Goal: Use online tool/utility

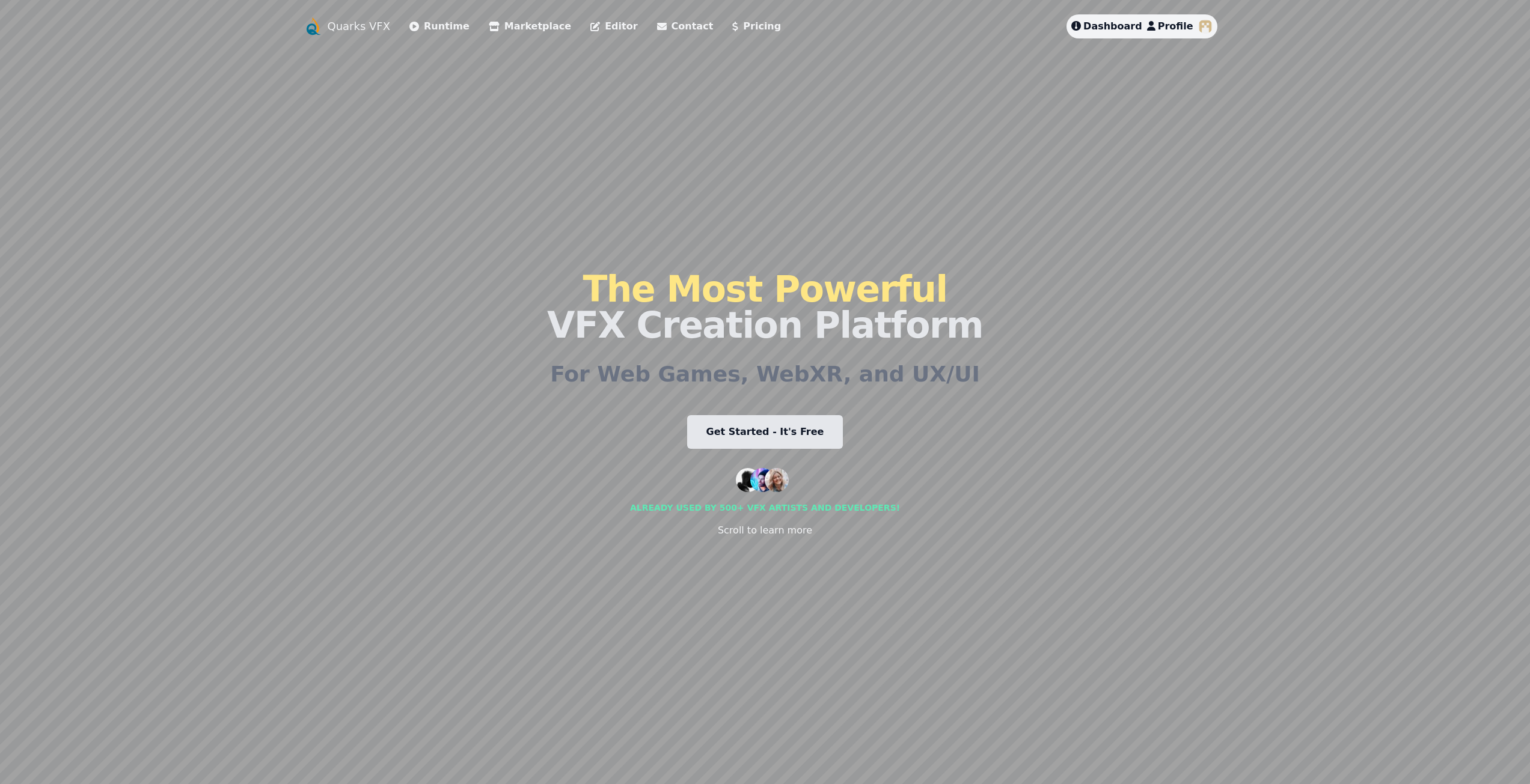
click at [447, 28] on link "Runtime" at bounding box center [440, 26] width 60 height 15
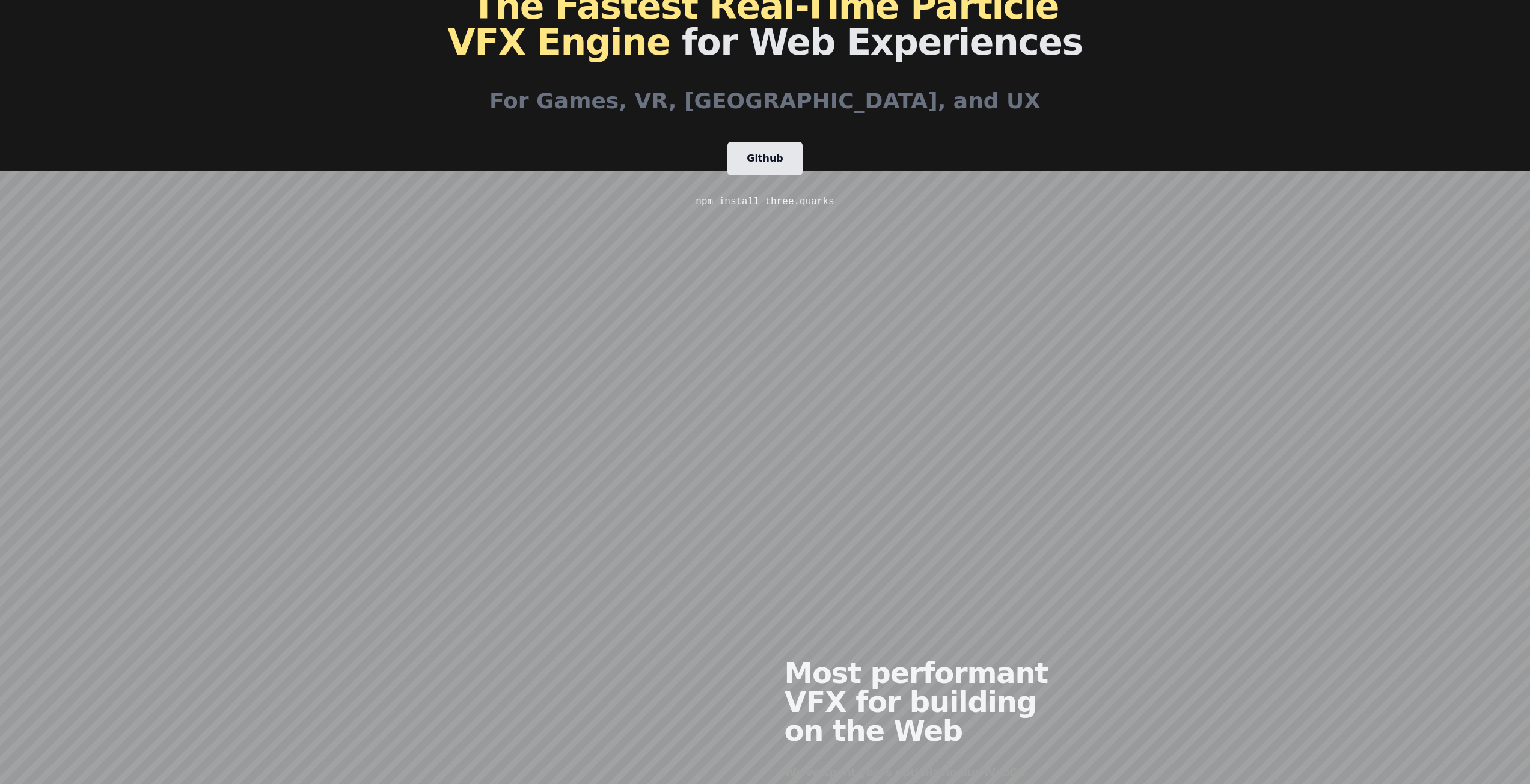
scroll to position [540, 0]
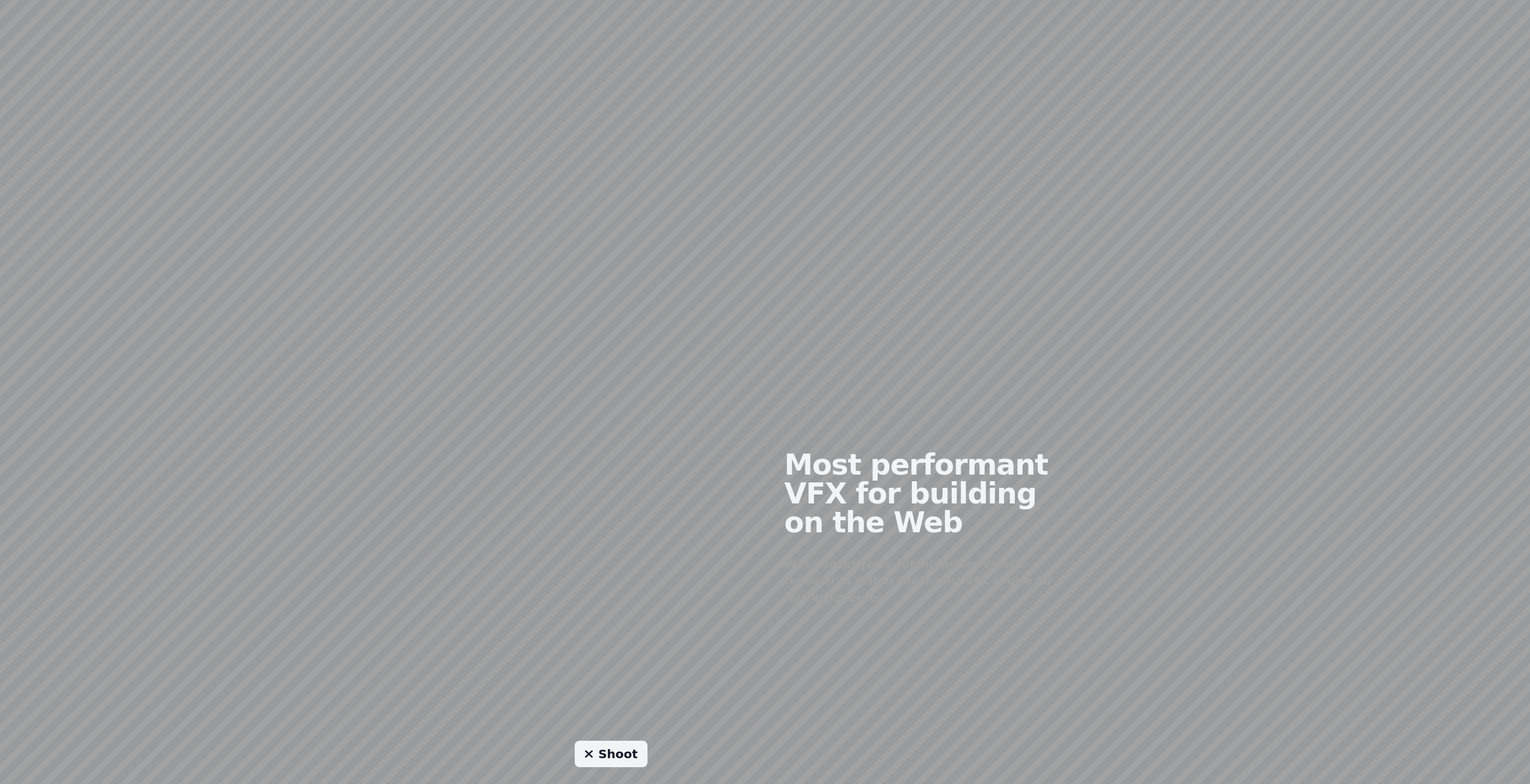
drag, startPoint x: 679, startPoint y: 508, endPoint x: 713, endPoint y: 524, distance: 37.6
click at [713, 524] on div at bounding box center [611, 519] width 308 height 291
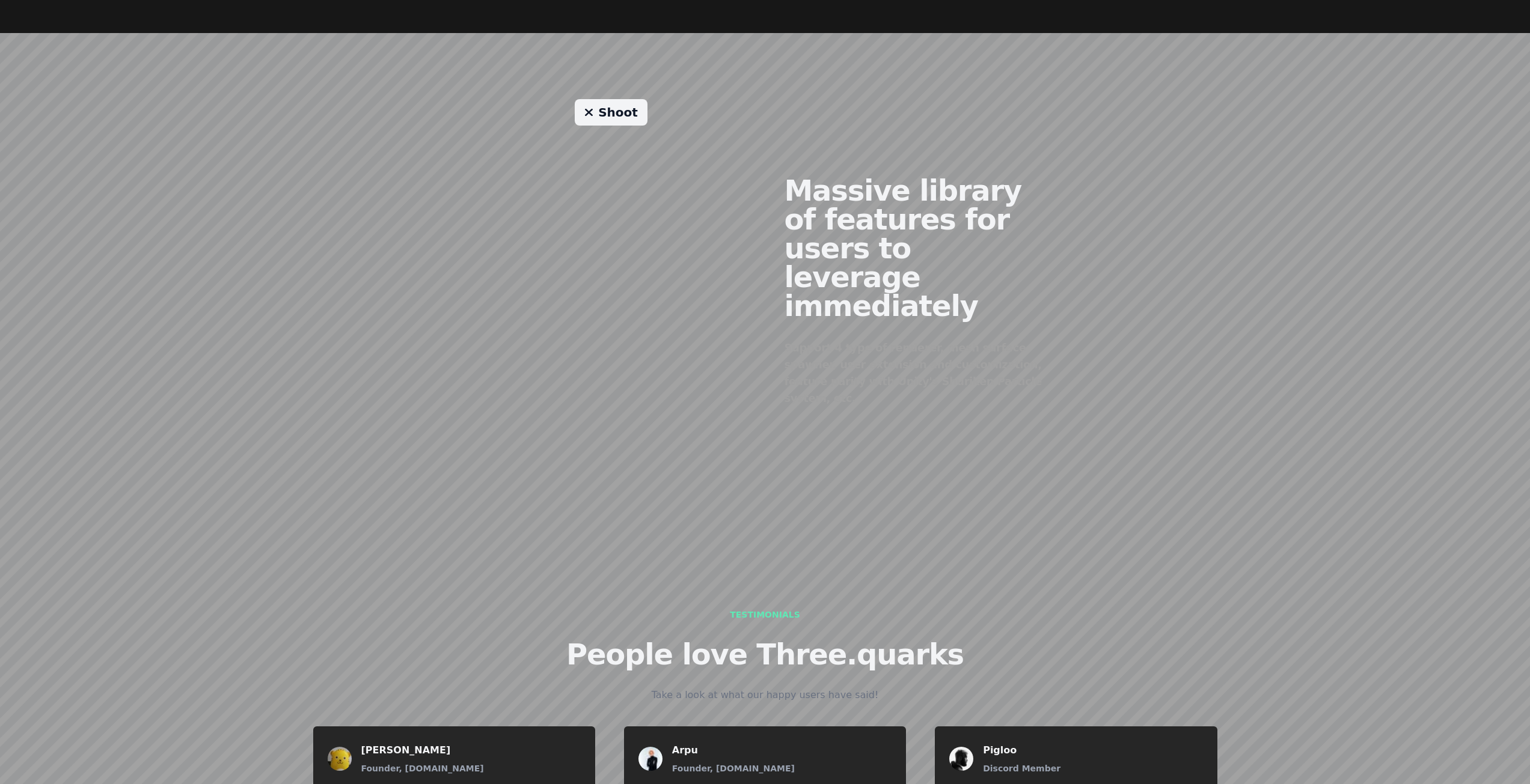
scroll to position [1008, 0]
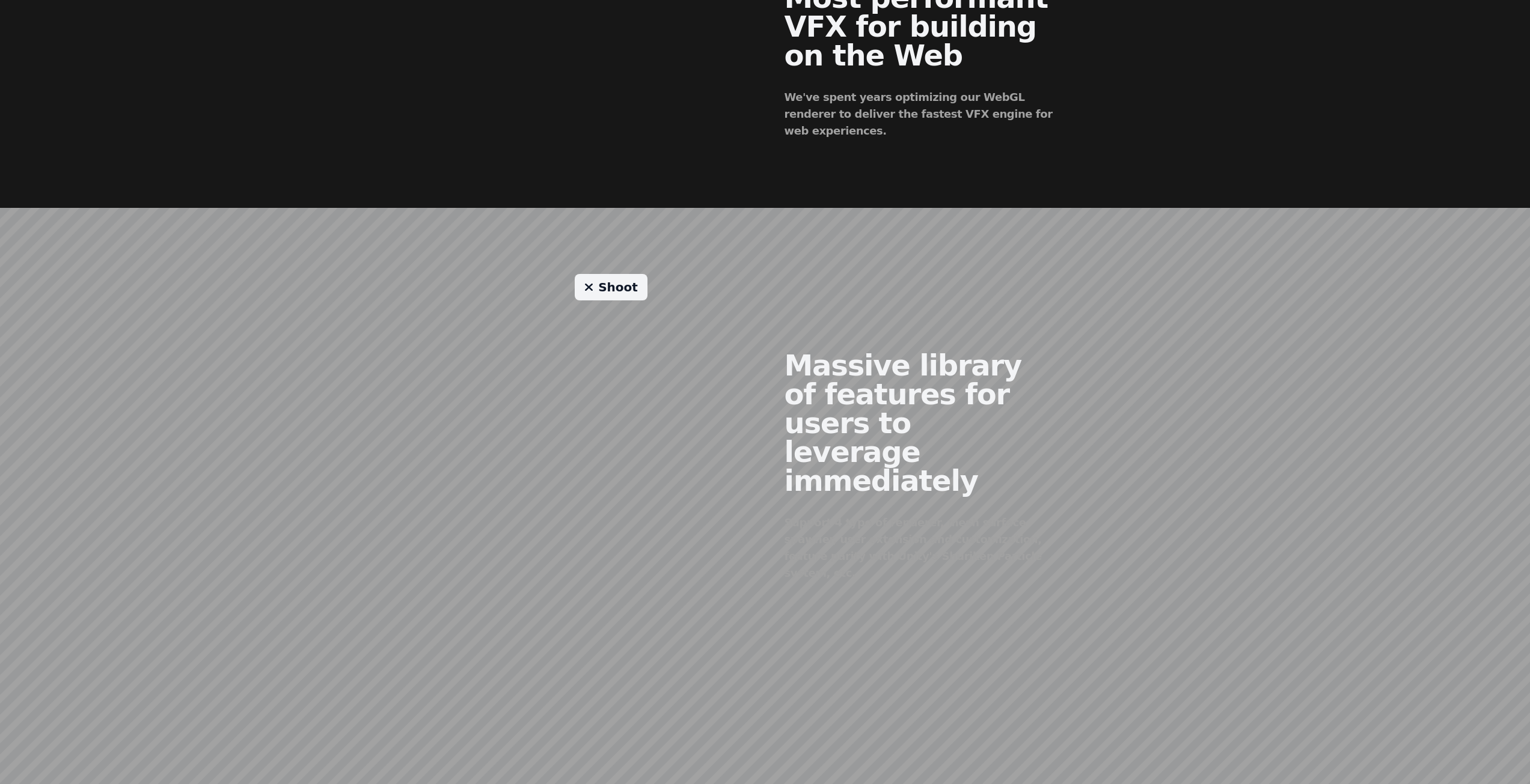
drag, startPoint x: 1112, startPoint y: 543, endPoint x: 1109, endPoint y: 473, distance: 70.1
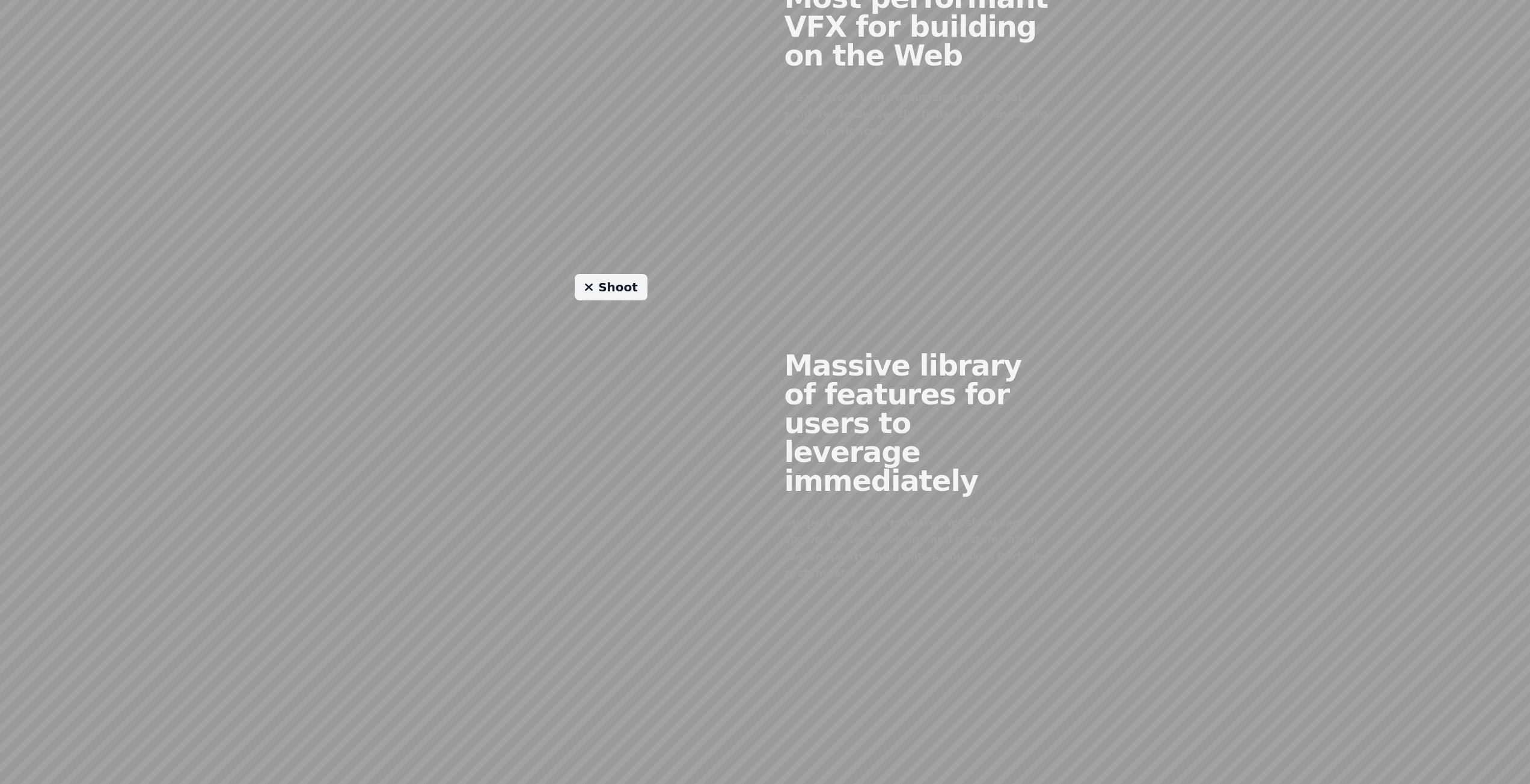
click at [615, 274] on link "Shoot" at bounding box center [611, 287] width 73 height 27
click at [551, 397] on div "Shoot" at bounding box center [611, 456] width 308 height 365
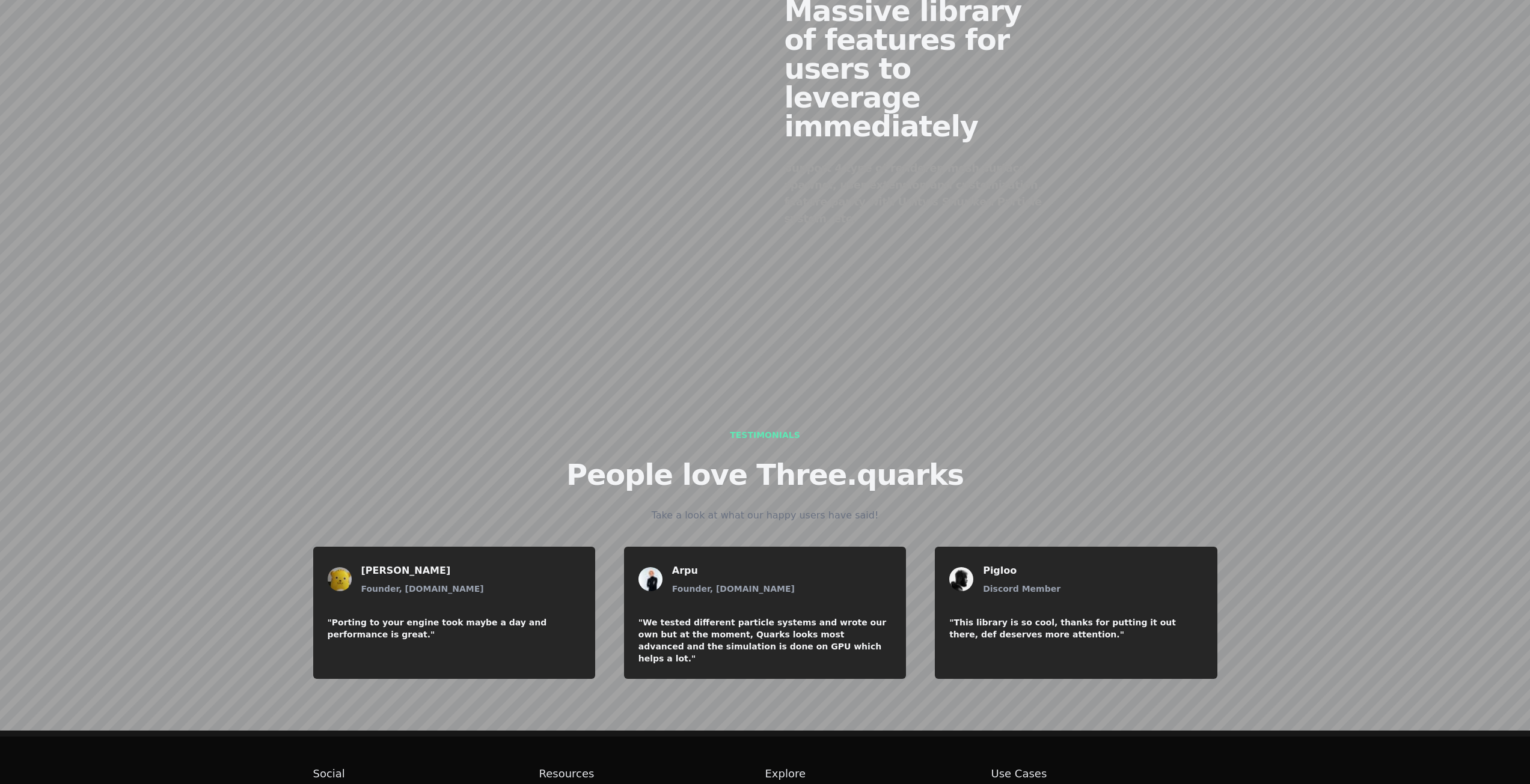
drag, startPoint x: 783, startPoint y: 345, endPoint x: 796, endPoint y: 427, distance: 83.0
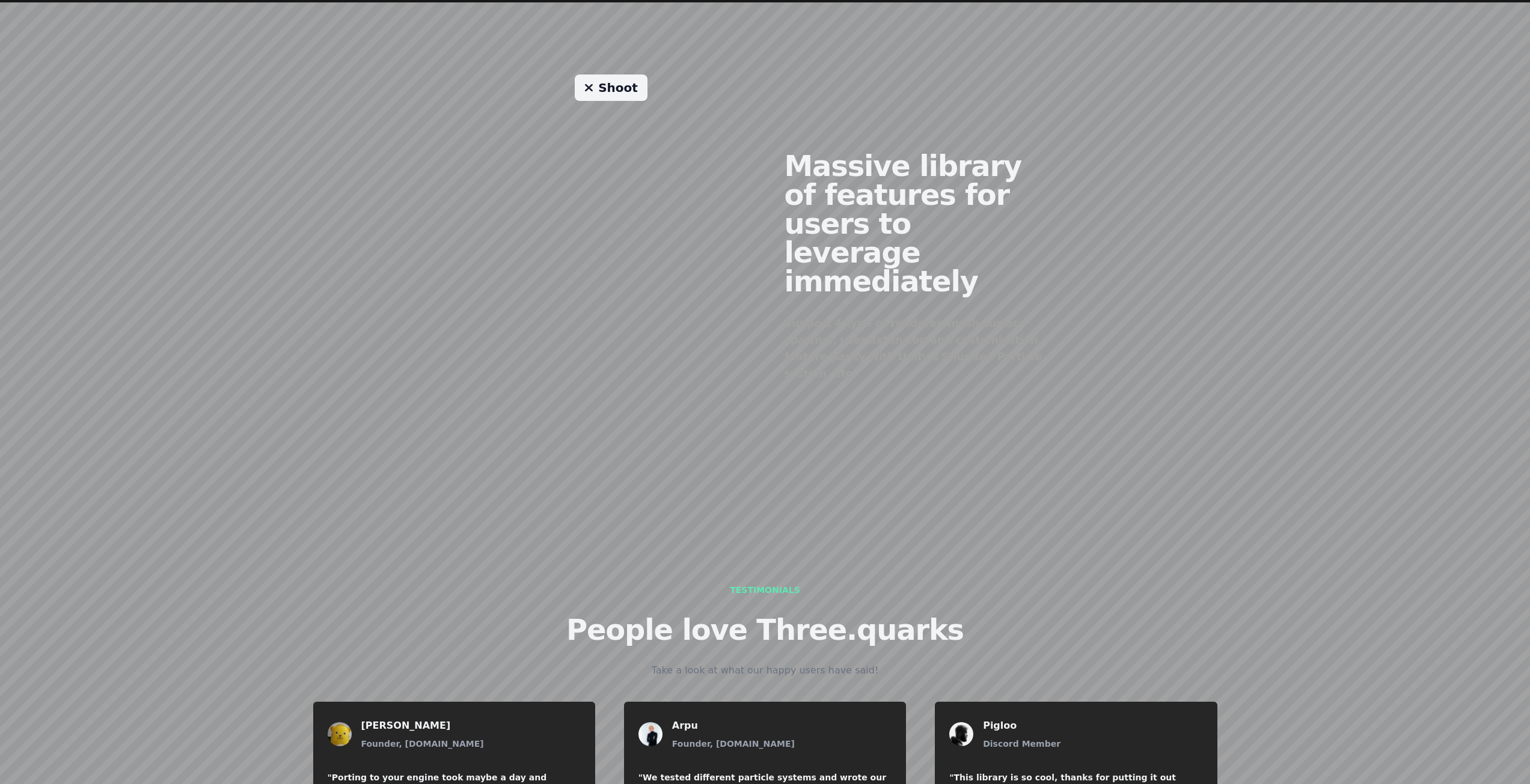
scroll to position [1231, 0]
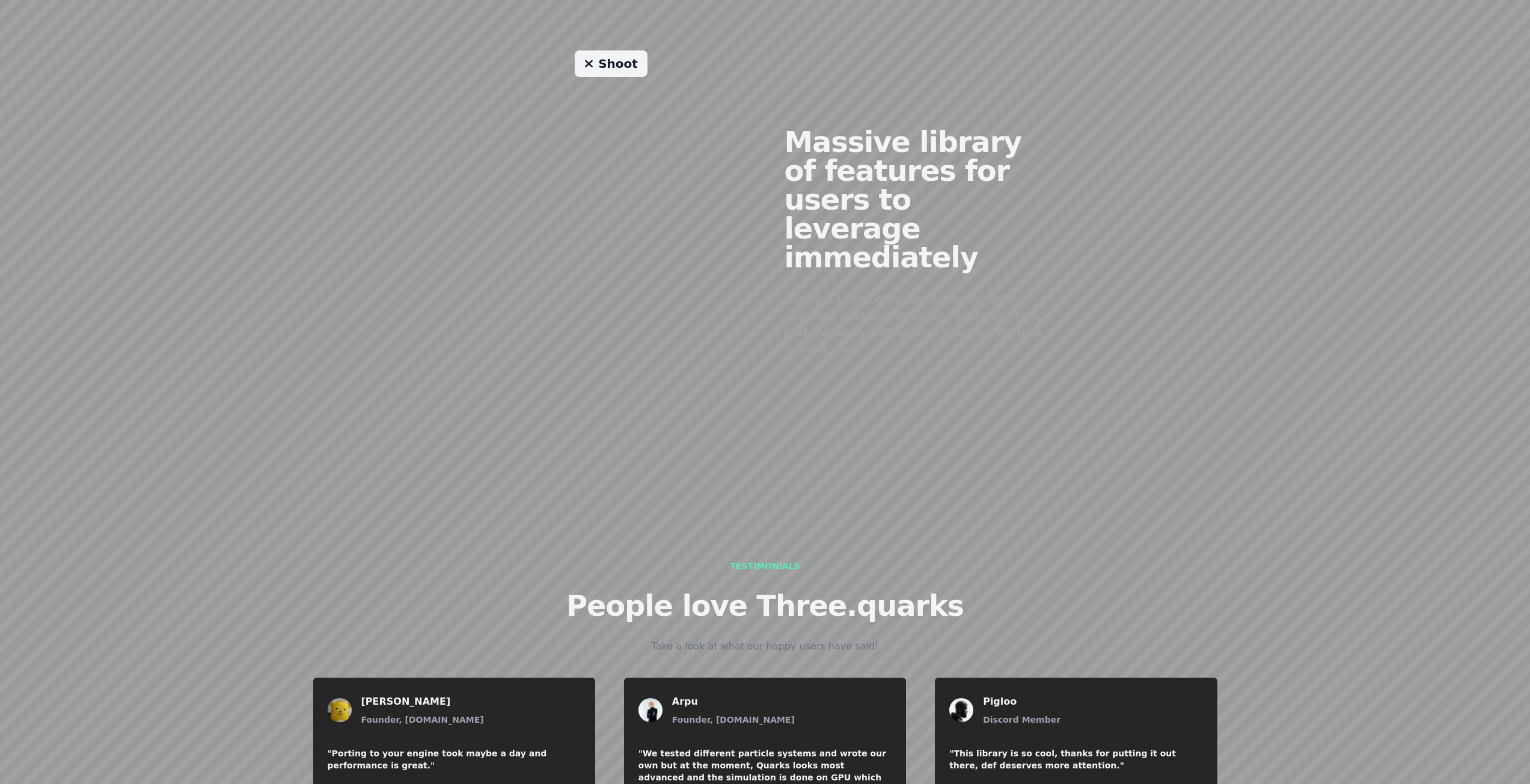
click at [593, 58] on icon at bounding box center [588, 63] width 9 height 12
click at [601, 53] on link "Shoot" at bounding box center [611, 64] width 73 height 27
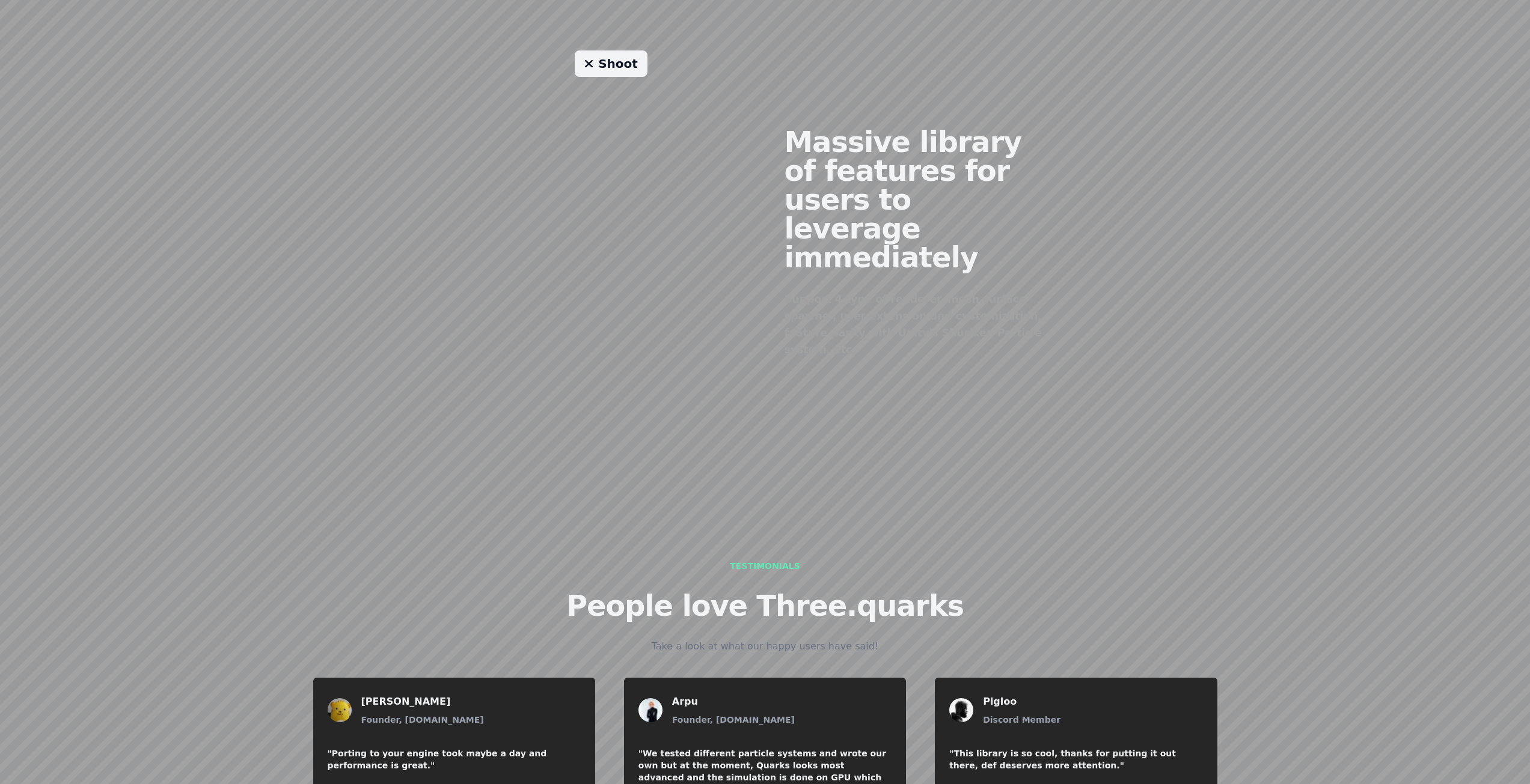
click at [601, 53] on link "Shoot" at bounding box center [611, 64] width 73 height 27
click at [604, 53] on link "Shoot" at bounding box center [611, 64] width 73 height 27
click at [626, 57] on link "Shoot" at bounding box center [611, 64] width 73 height 27
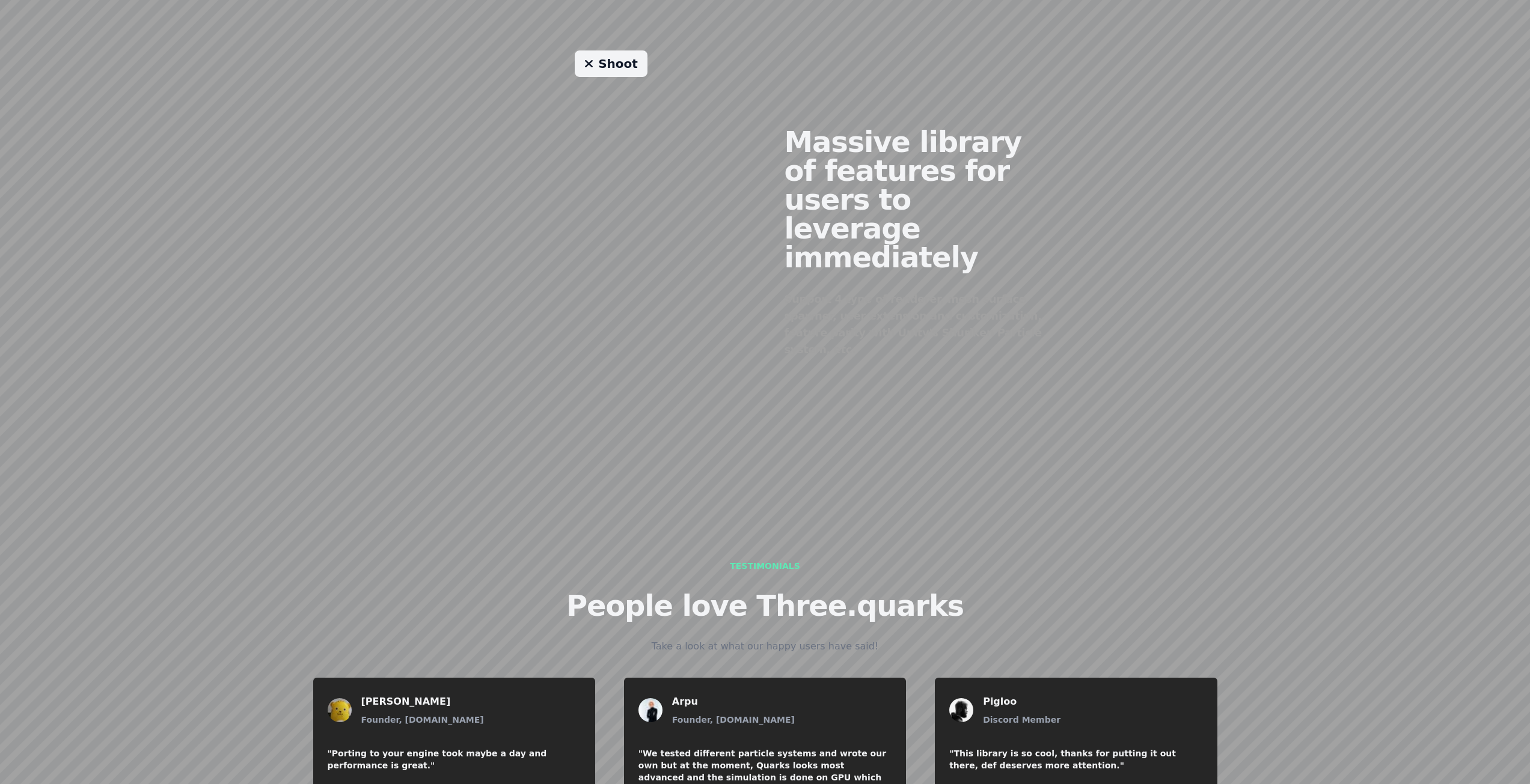
click at [626, 57] on link "Shoot" at bounding box center [611, 64] width 73 height 27
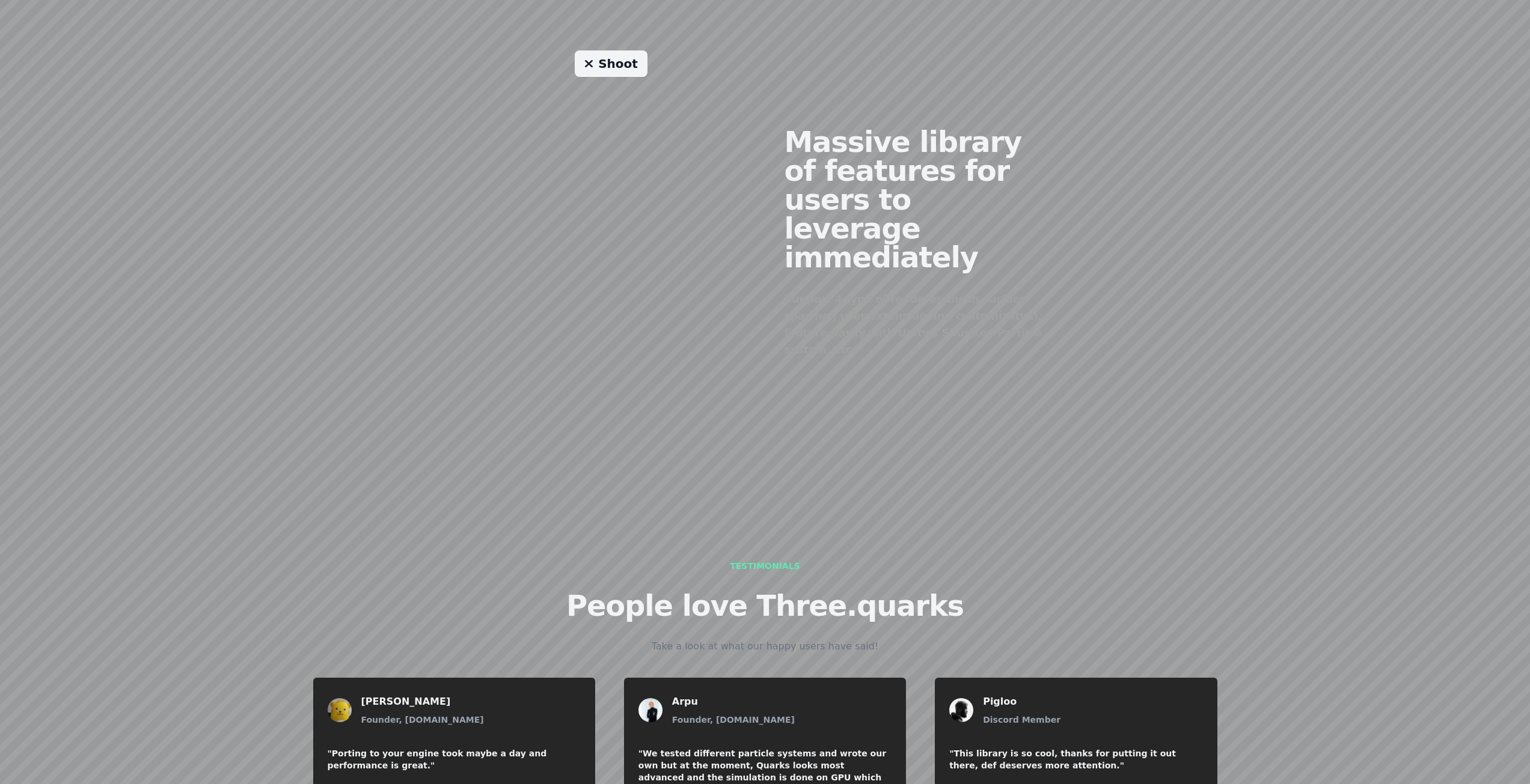
click at [626, 57] on link "Shoot" at bounding box center [611, 64] width 73 height 27
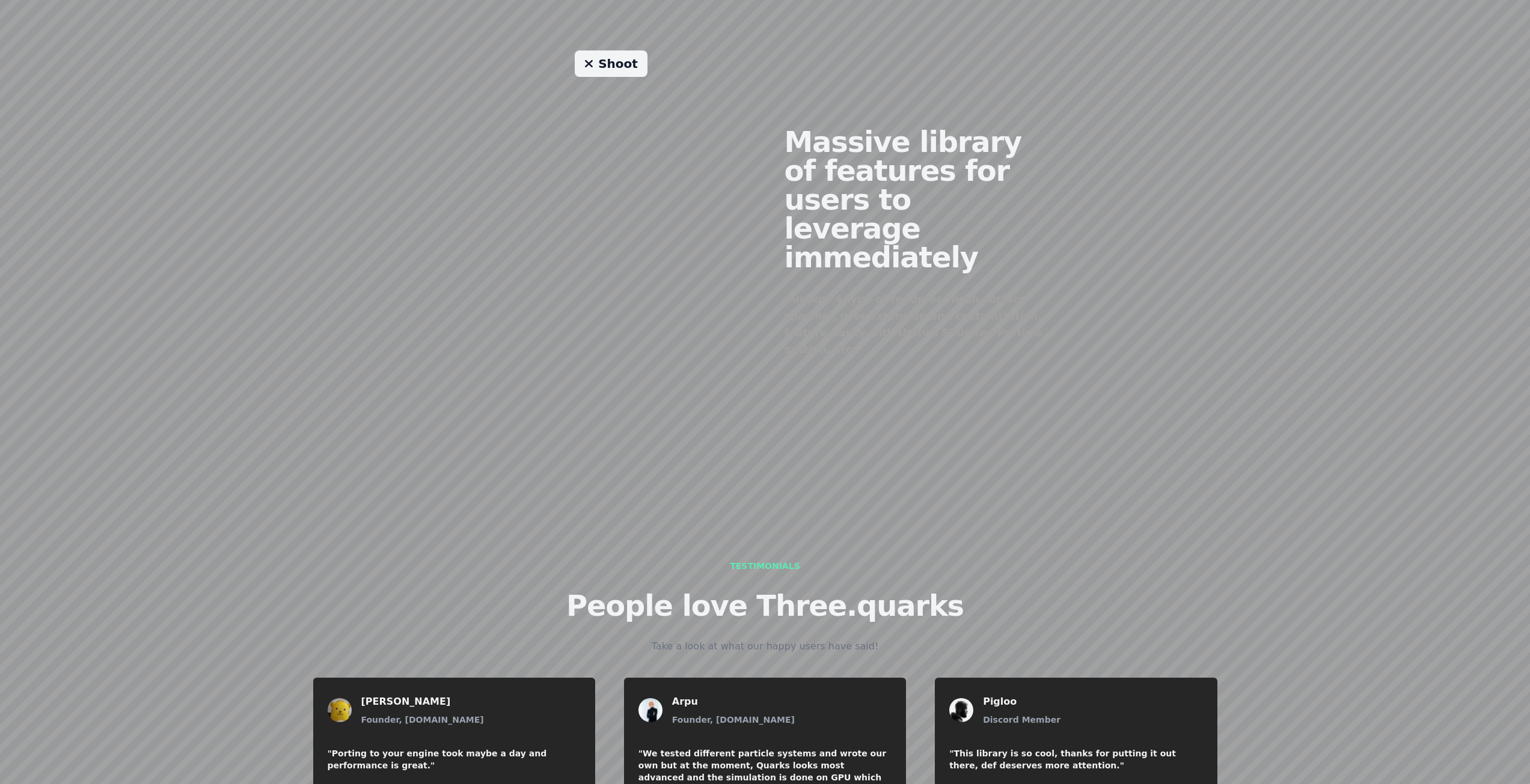
click at [626, 57] on link "Shoot" at bounding box center [611, 64] width 73 height 27
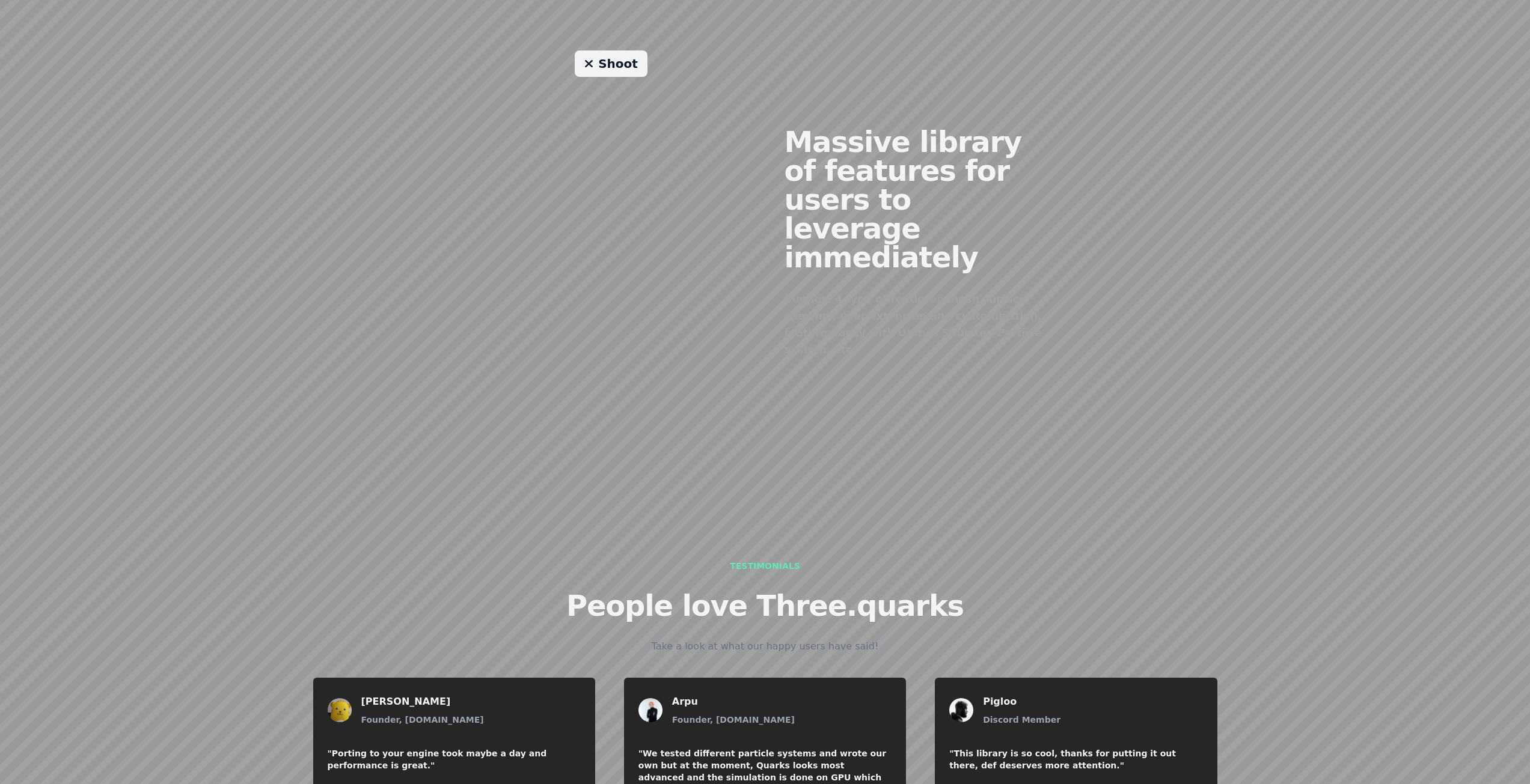
click at [626, 57] on link "Shoot" at bounding box center [611, 64] width 73 height 27
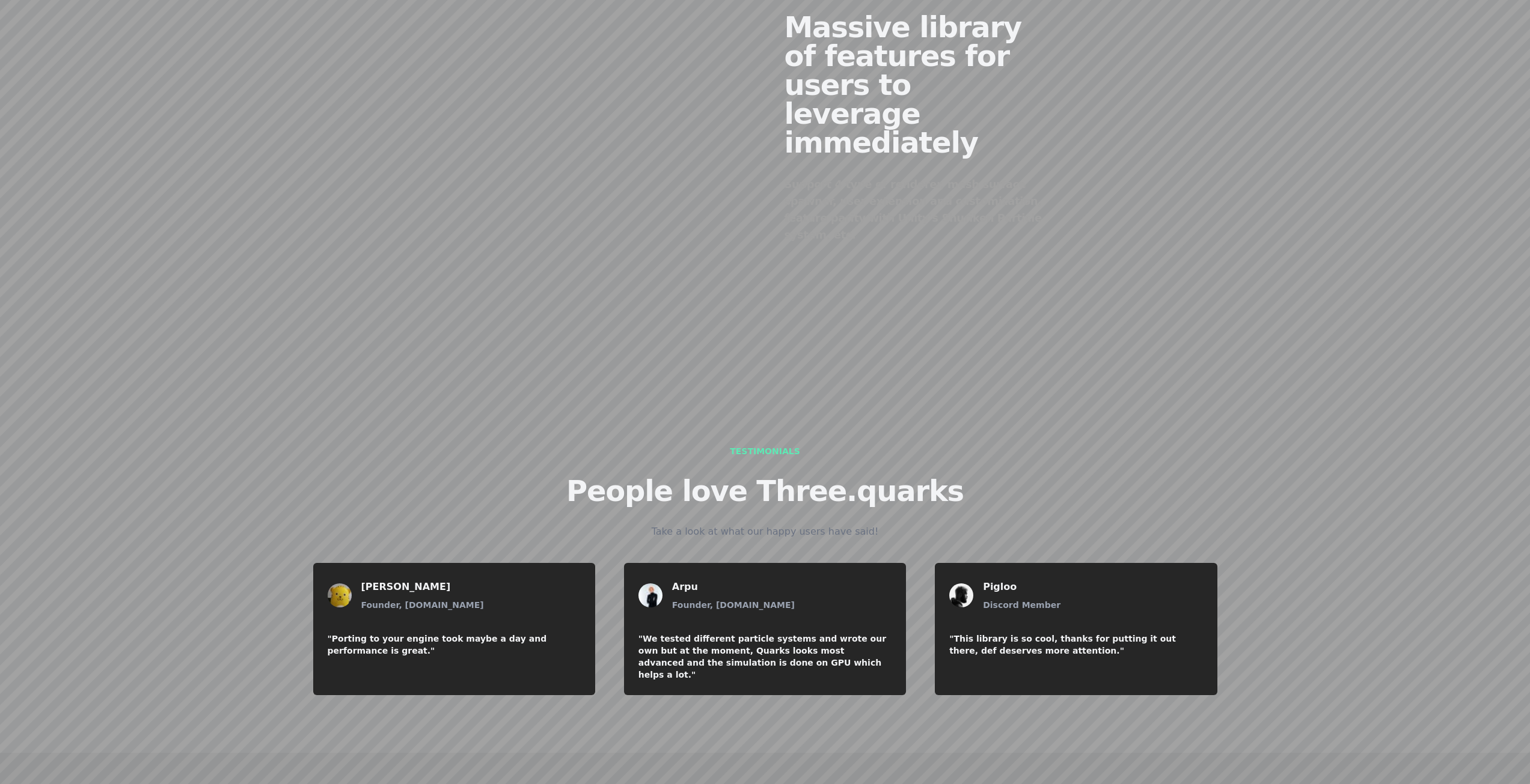
scroll to position [1389, 0]
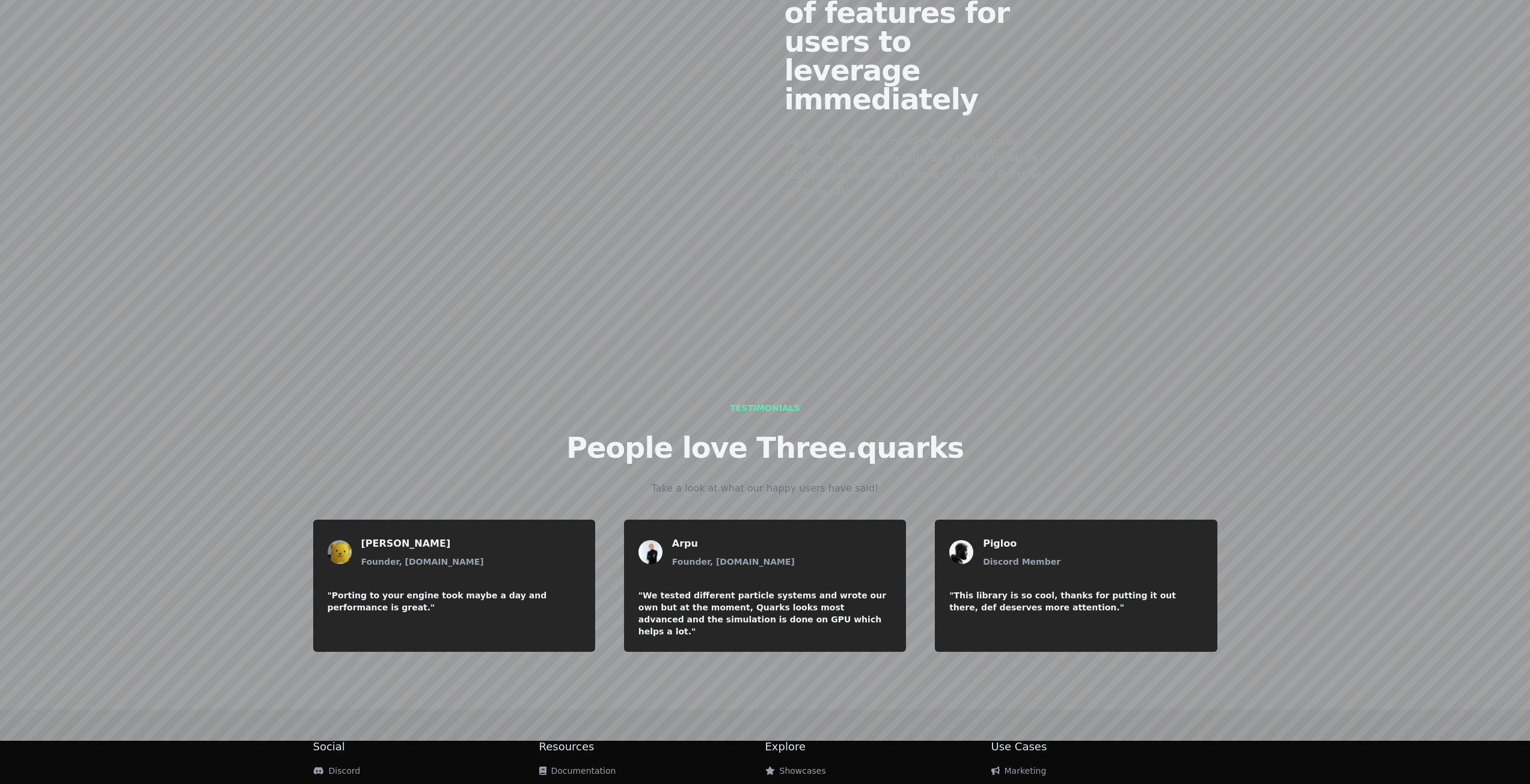
drag, startPoint x: 911, startPoint y: 173, endPoint x: 895, endPoint y: 307, distance: 135.0
